Goal: Check status: Check status

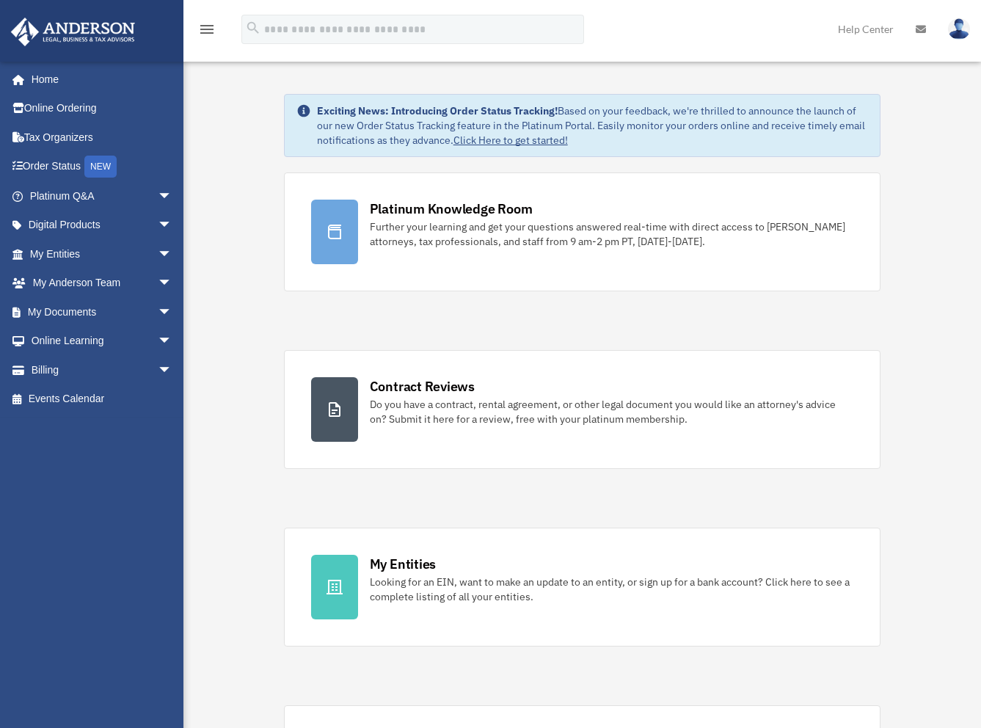
click at [64, 164] on link "Order Status NEW" at bounding box center [102, 167] width 184 height 30
click at [40, 369] on link "Billing arrow_drop_down" at bounding box center [102, 369] width 184 height 29
